Goal: Find specific page/section: Find specific page/section

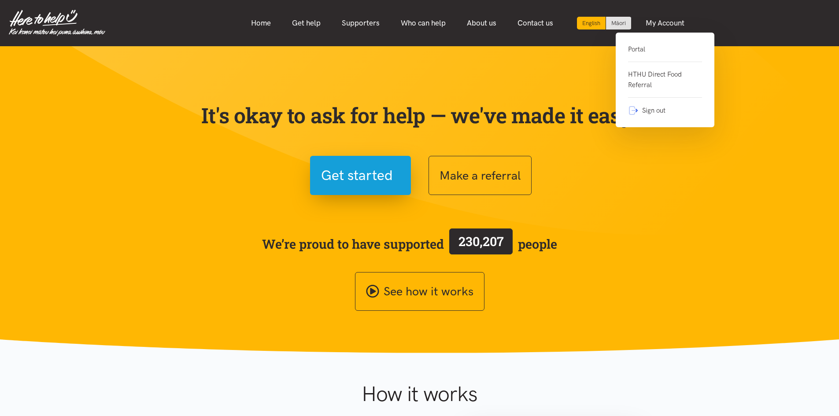
click at [641, 46] on link "Portal" at bounding box center [665, 53] width 74 height 18
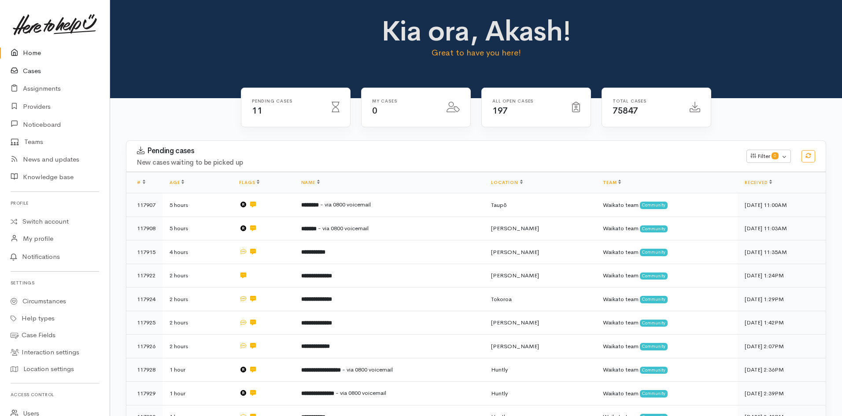
click at [34, 74] on link "Cases" at bounding box center [55, 71] width 110 height 18
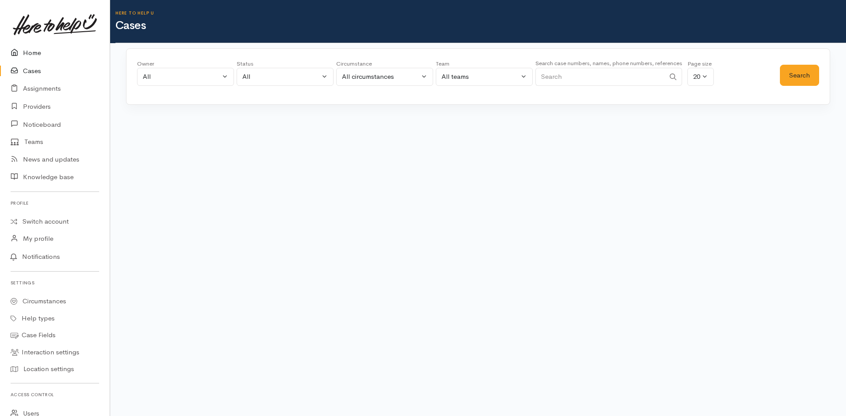
click at [32, 54] on link "Home" at bounding box center [55, 53] width 110 height 18
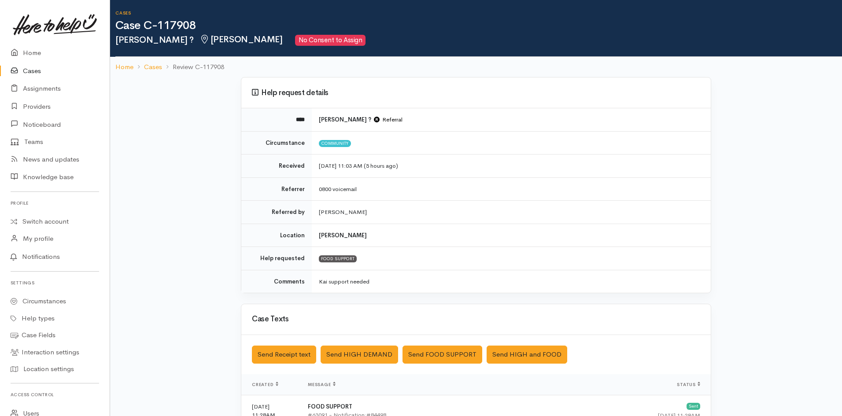
click at [33, 74] on link "Cases" at bounding box center [55, 71] width 110 height 18
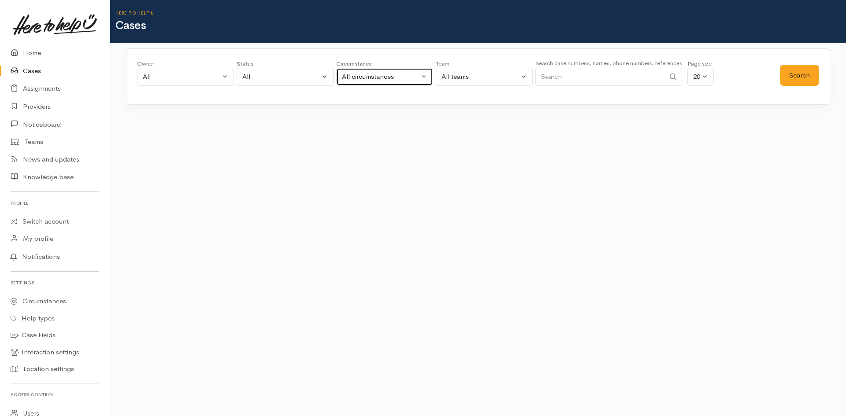
click at [371, 78] on div "All circumstances" at bounding box center [381, 77] width 78 height 10
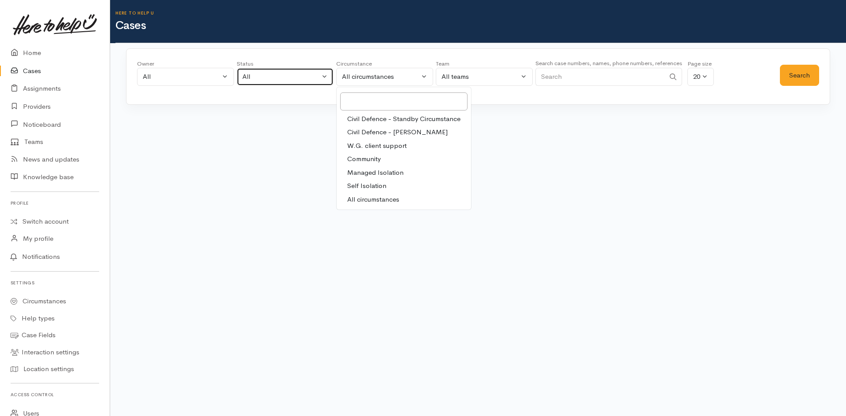
click at [274, 69] on button "All" at bounding box center [285, 77] width 97 height 18
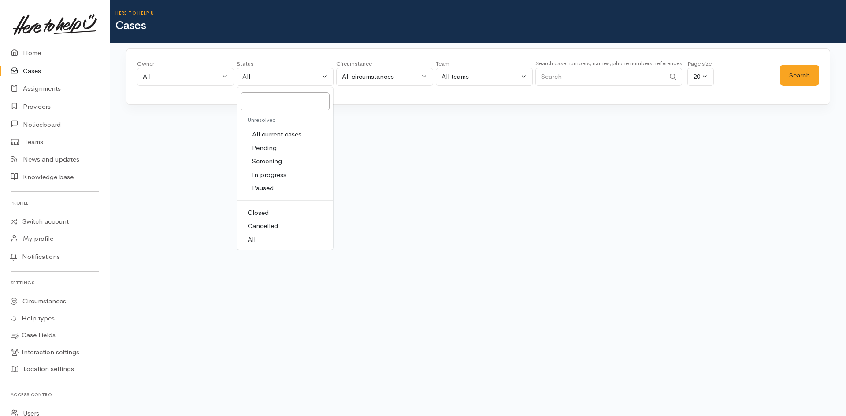
click at [278, 133] on span "All current cases" at bounding box center [276, 135] width 49 height 10
select select "Unresolved"
click at [802, 80] on button "Search" at bounding box center [799, 76] width 39 height 22
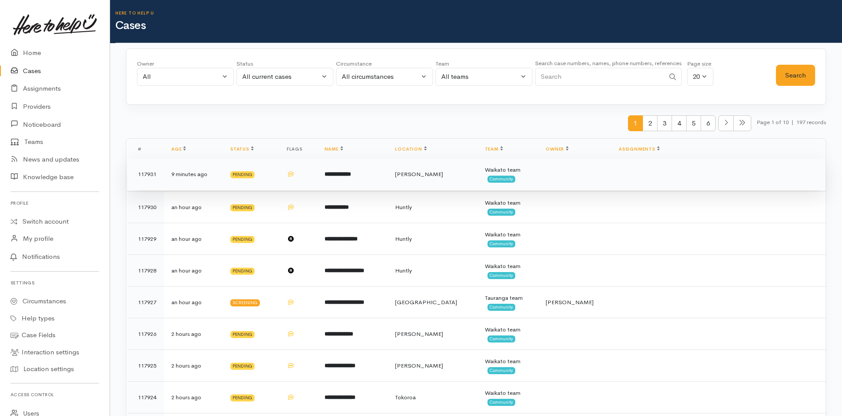
click at [371, 179] on td "**********" at bounding box center [353, 175] width 71 height 32
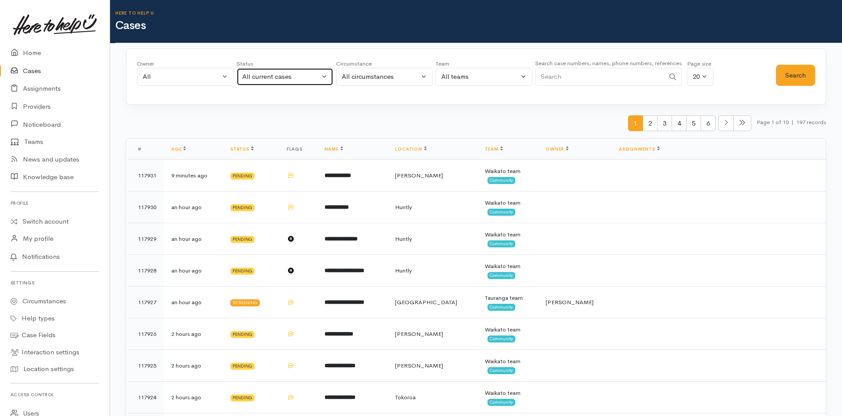
click at [313, 80] on div "All current cases" at bounding box center [281, 77] width 78 height 10
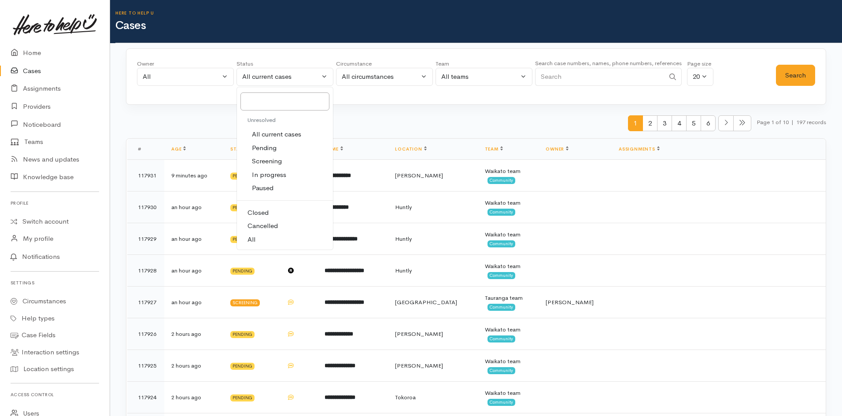
click at [273, 163] on span "Screening" at bounding box center [267, 161] width 30 height 10
select select "Screening"
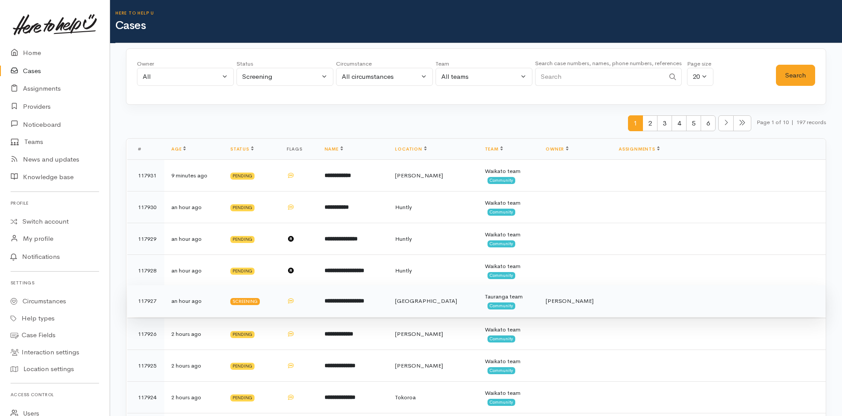
click at [333, 303] on b "**********" at bounding box center [345, 301] width 40 height 6
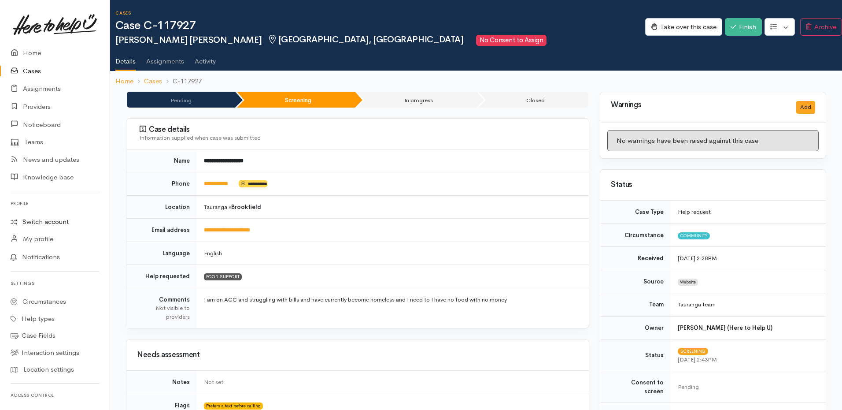
click at [54, 223] on link "Switch account" at bounding box center [55, 221] width 110 height 17
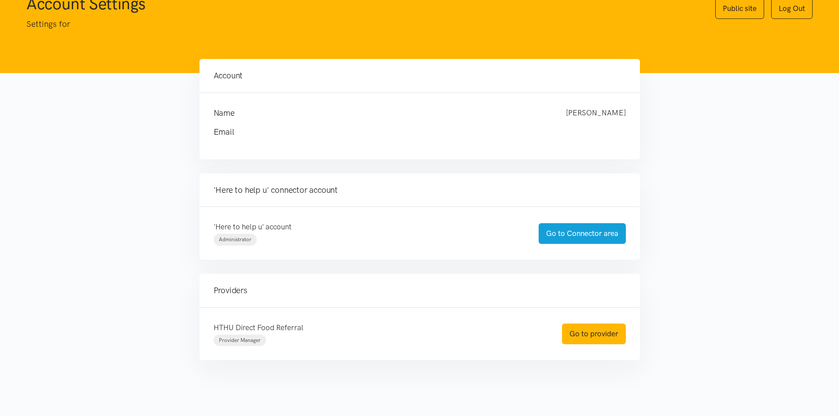
scroll to position [42, 0]
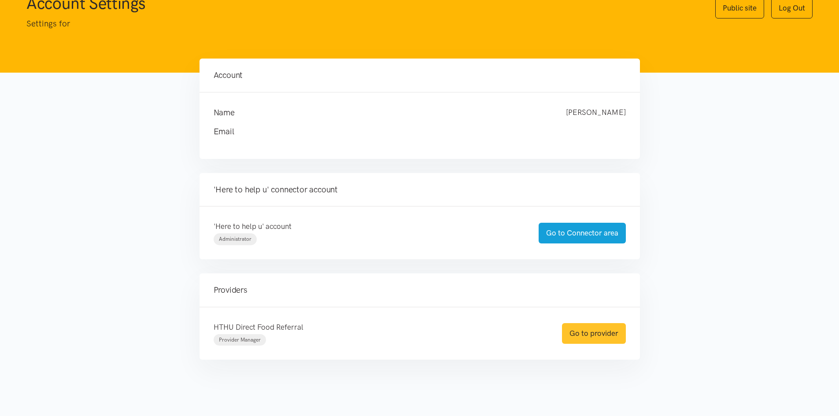
click at [582, 334] on link "Go to provider" at bounding box center [594, 333] width 64 height 21
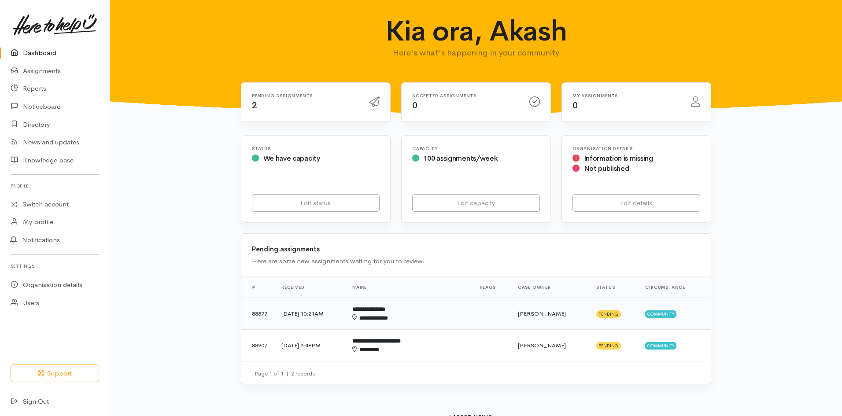
click at [440, 315] on div "**********" at bounding box center [395, 318] width 87 height 9
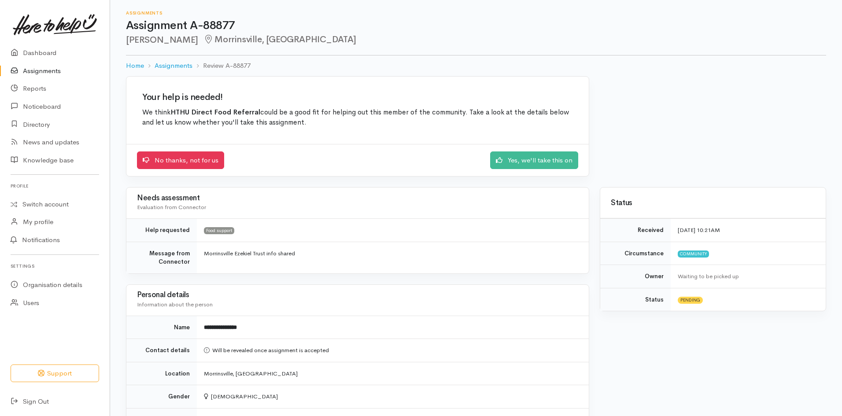
click at [29, 74] on link "Assignments" at bounding box center [55, 71] width 110 height 18
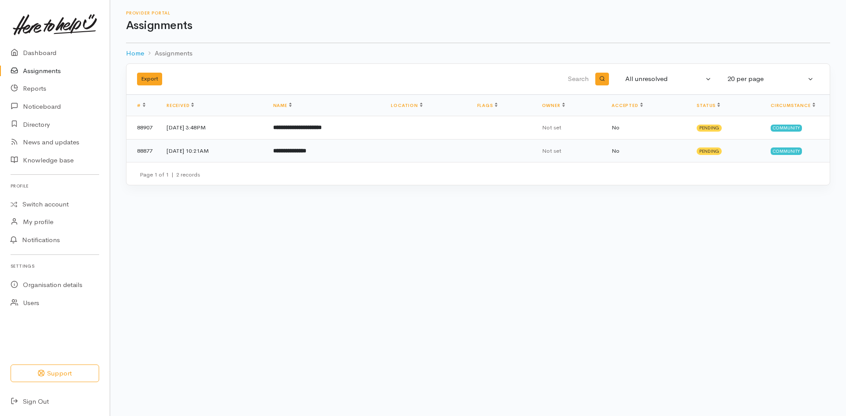
click at [555, 151] on td "Not set" at bounding box center [570, 150] width 70 height 23
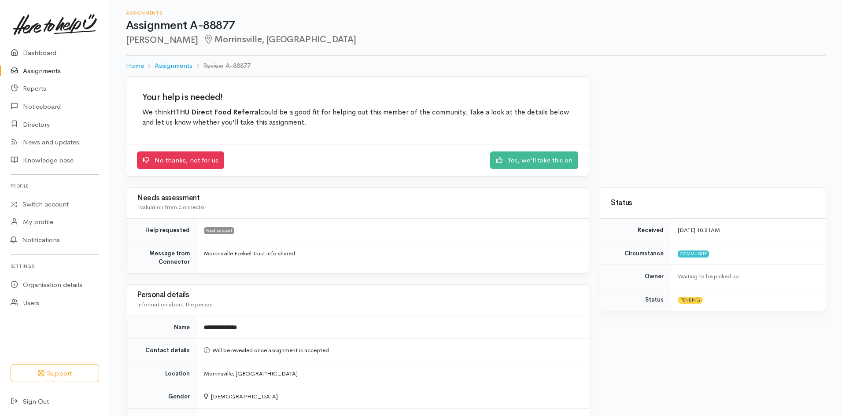
click at [32, 70] on link "Assignments" at bounding box center [55, 71] width 110 height 18
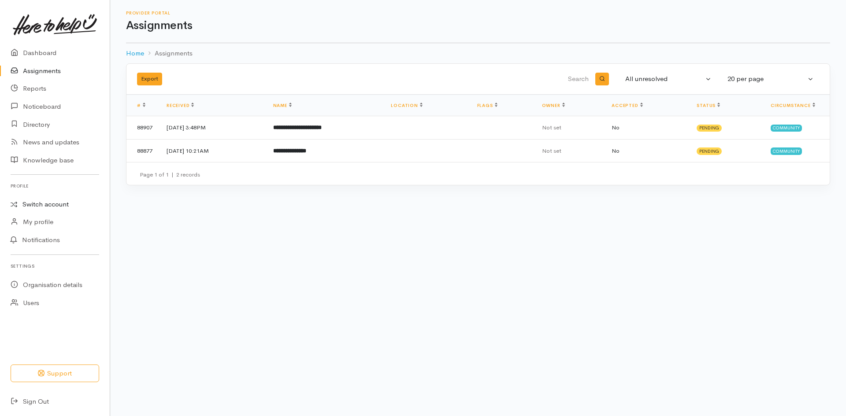
click at [41, 203] on link "Switch account" at bounding box center [55, 204] width 110 height 17
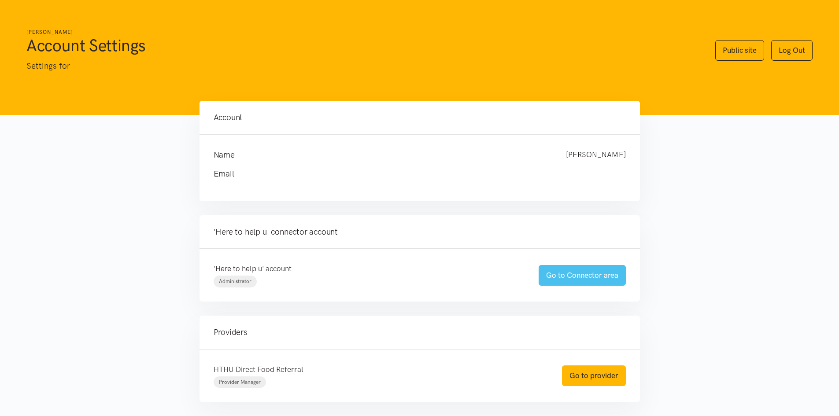
click at [576, 278] on link "Go to Connector area" at bounding box center [582, 275] width 87 height 21
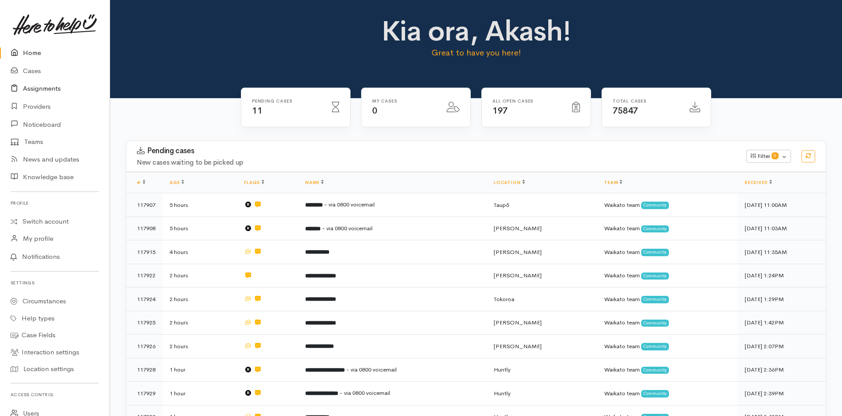
click at [37, 90] on link "Assignments" at bounding box center [55, 89] width 110 height 18
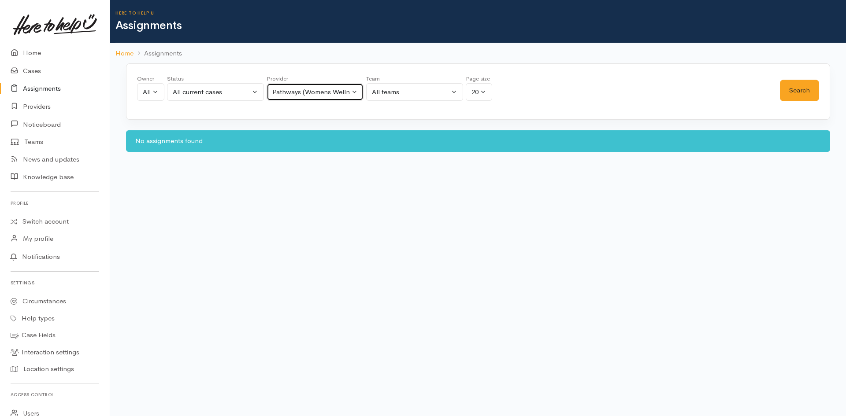
click at [340, 92] on div "Pathways (Womens Wellness)" at bounding box center [311, 92] width 78 height 10
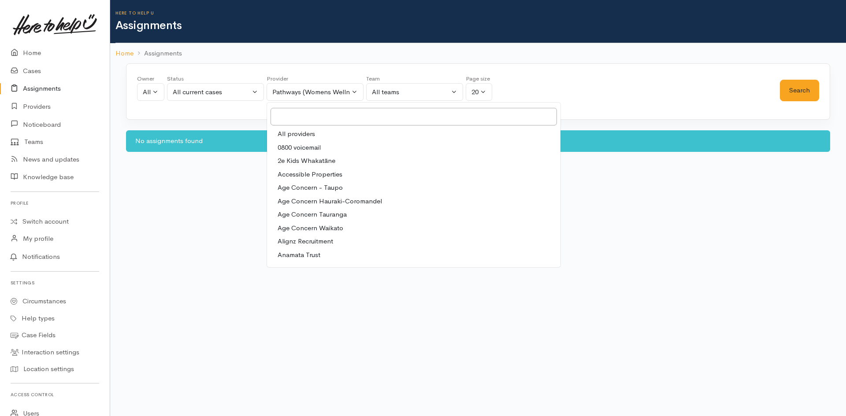
click at [303, 136] on span "All providers" at bounding box center [296, 134] width 37 height 10
select select "-1"
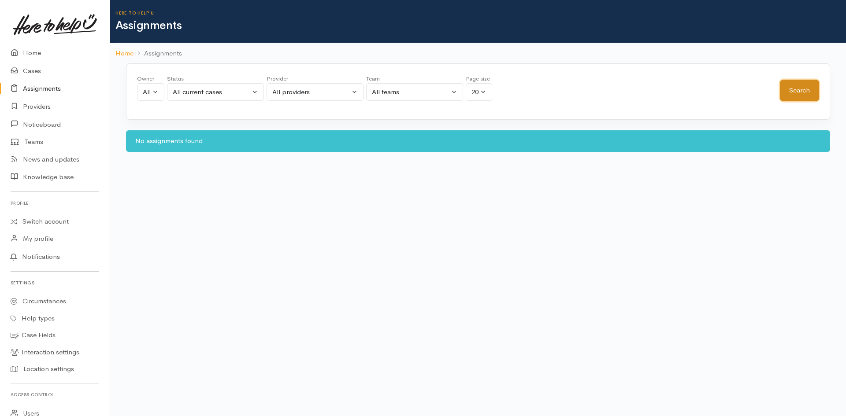
click at [807, 94] on button "Search" at bounding box center [799, 91] width 39 height 22
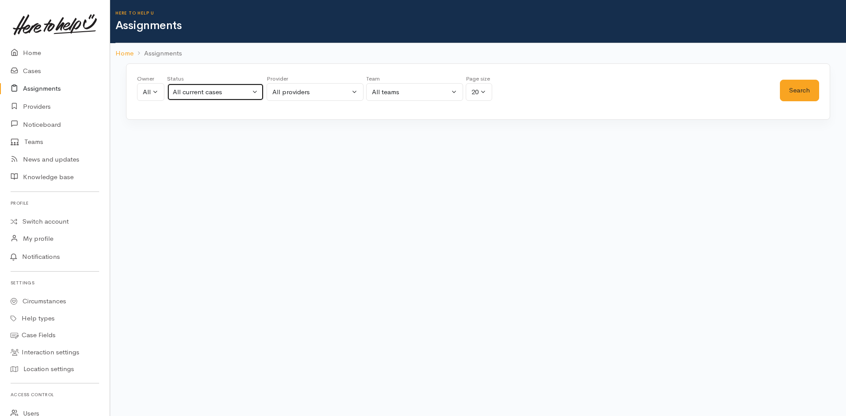
click at [243, 92] on div "All current cases" at bounding box center [212, 92] width 78 height 10
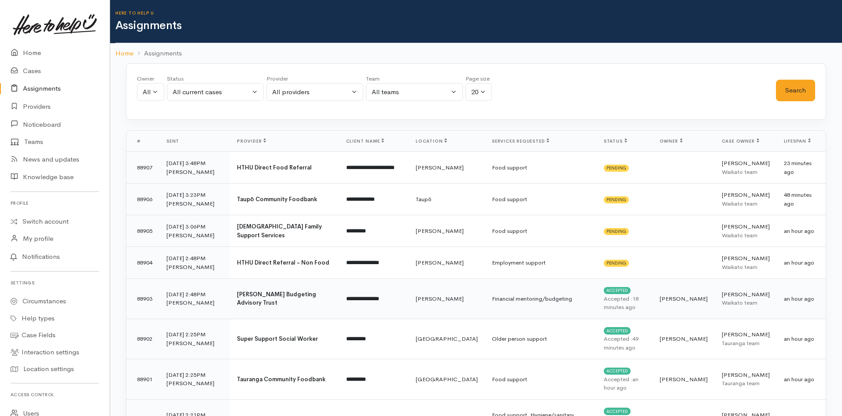
click at [427, 310] on td "[PERSON_NAME]" at bounding box center [447, 299] width 76 height 41
